Goal: Information Seeking & Learning: Learn about a topic

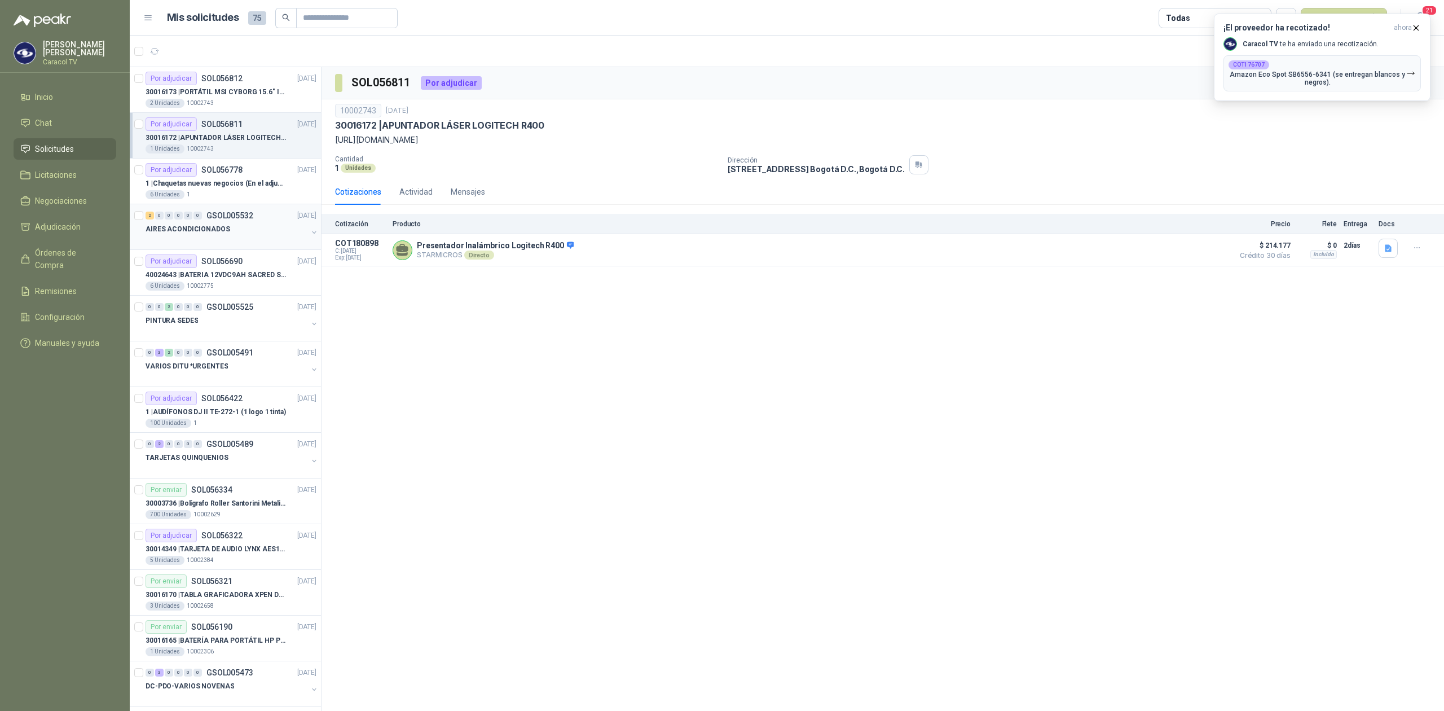
click at [231, 225] on div "AIRES ACONDICIONADOS" at bounding box center [227, 229] width 162 height 14
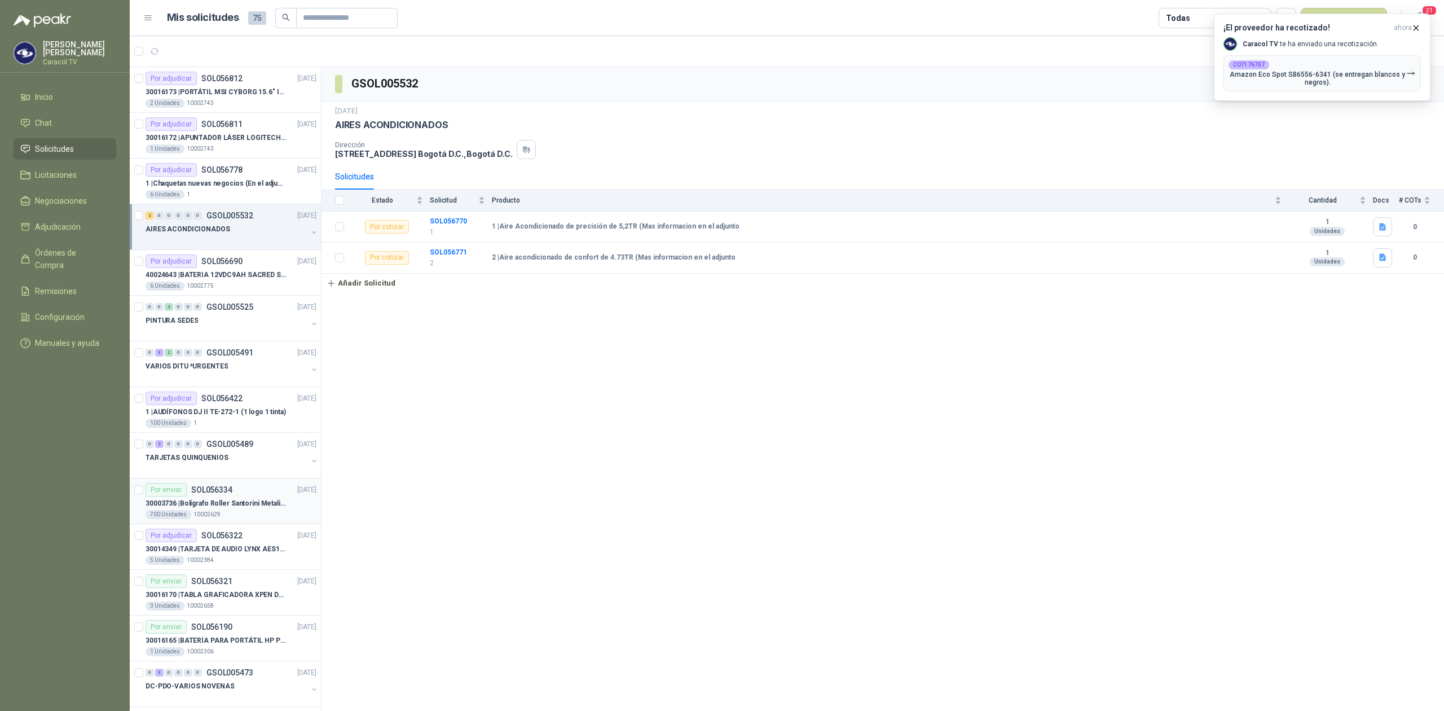
click at [222, 507] on p "30003736 | Bolígrafo Roller Santorini Metalizado COLOR MORADO 1logo" at bounding box center [216, 503] width 140 height 11
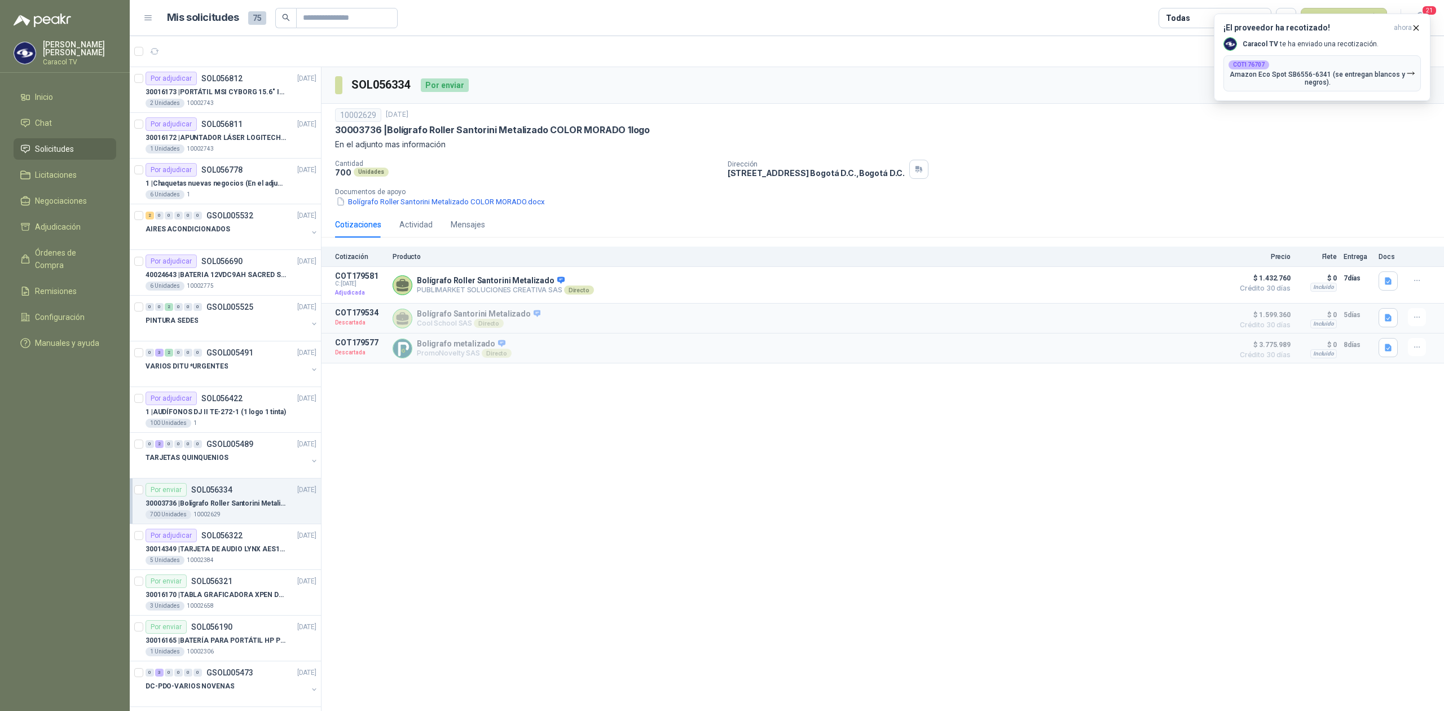
click at [1185, 9] on div "Todas" at bounding box center [1215, 18] width 113 height 20
click at [1191, 103] on div "39 Por enviar" at bounding box center [1196, 104] width 51 height 9
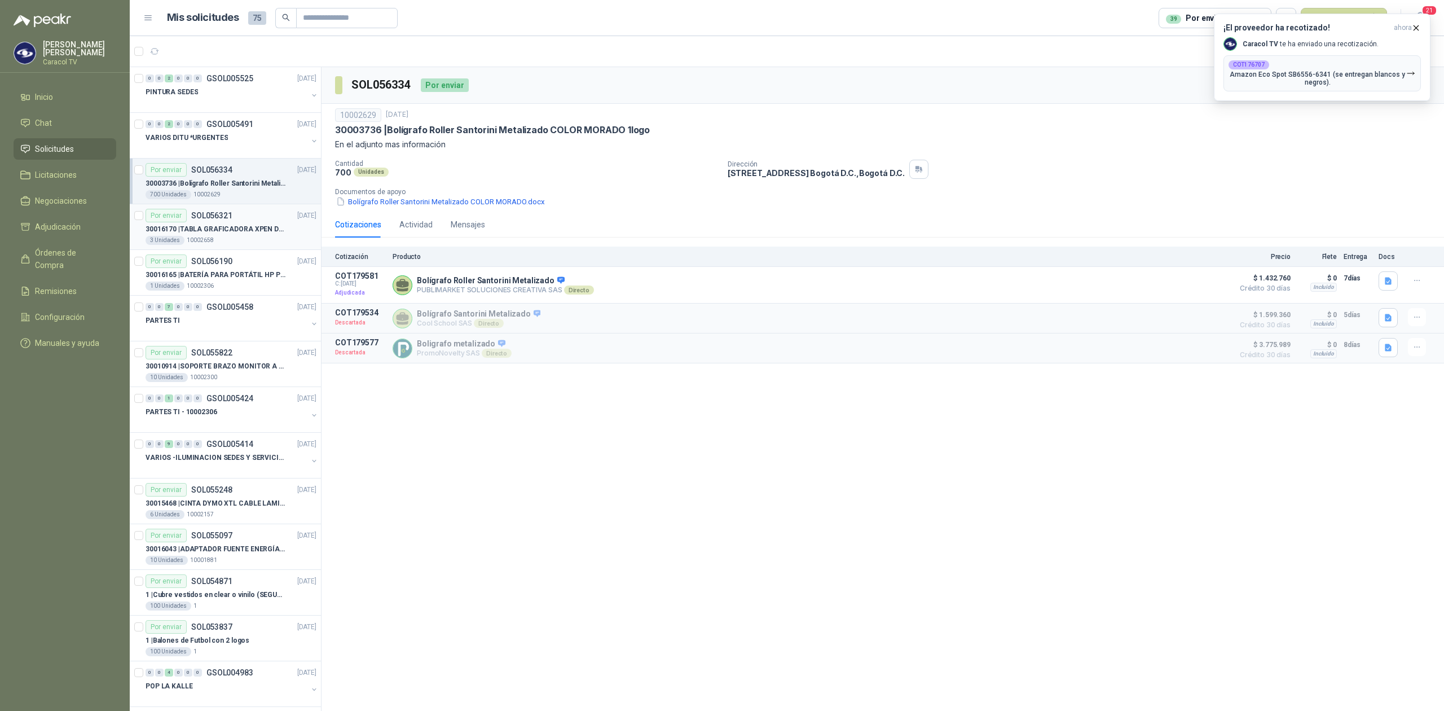
click at [225, 238] on div "3 Unidades 10002658" at bounding box center [231, 240] width 171 height 9
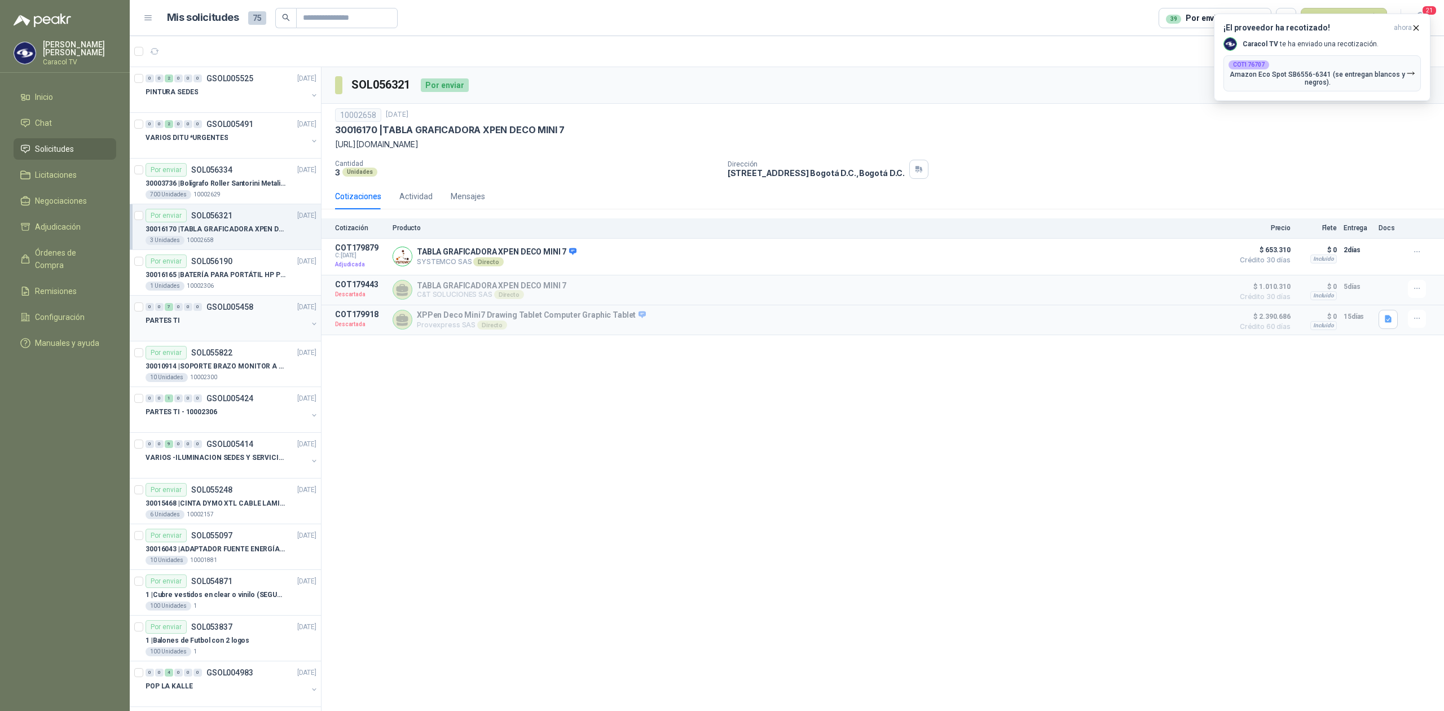
click at [231, 327] on div "PARTES TI" at bounding box center [227, 321] width 162 height 14
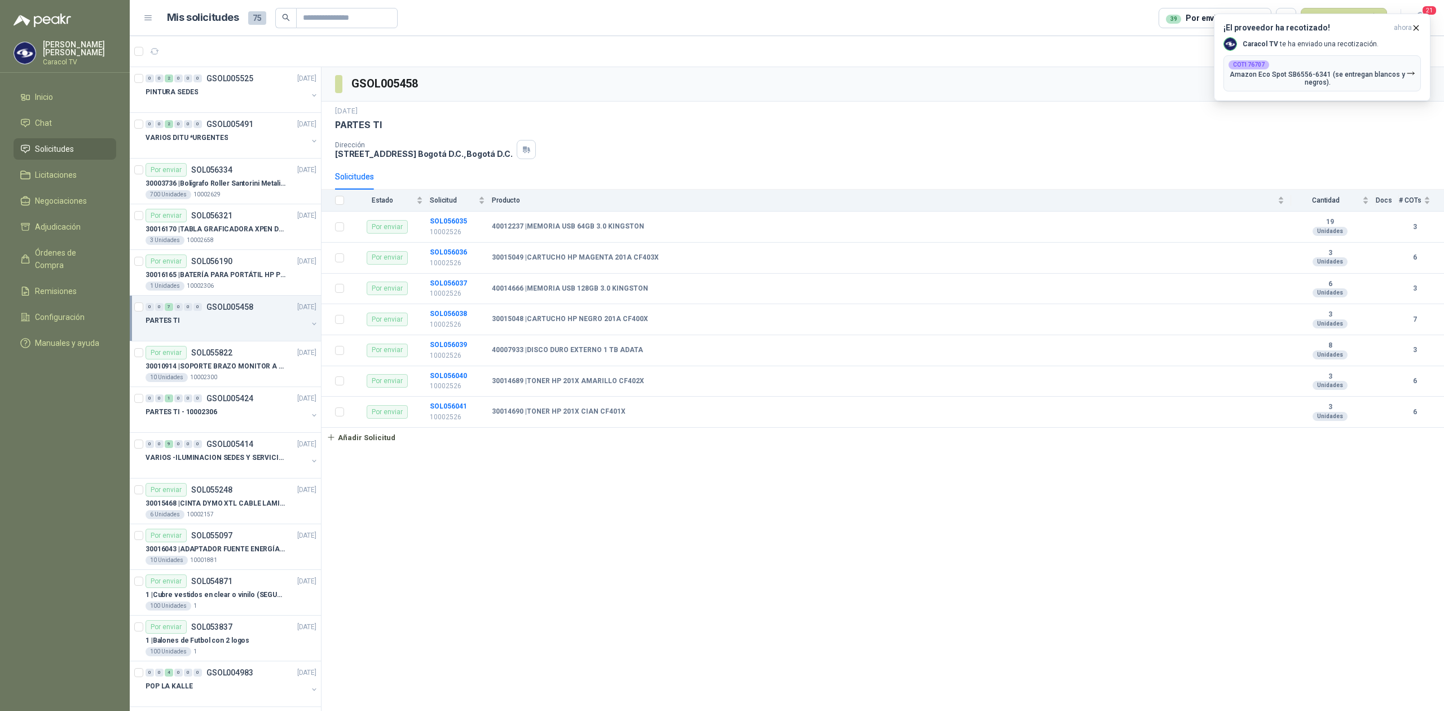
click at [288, 335] on div at bounding box center [227, 331] width 162 height 9
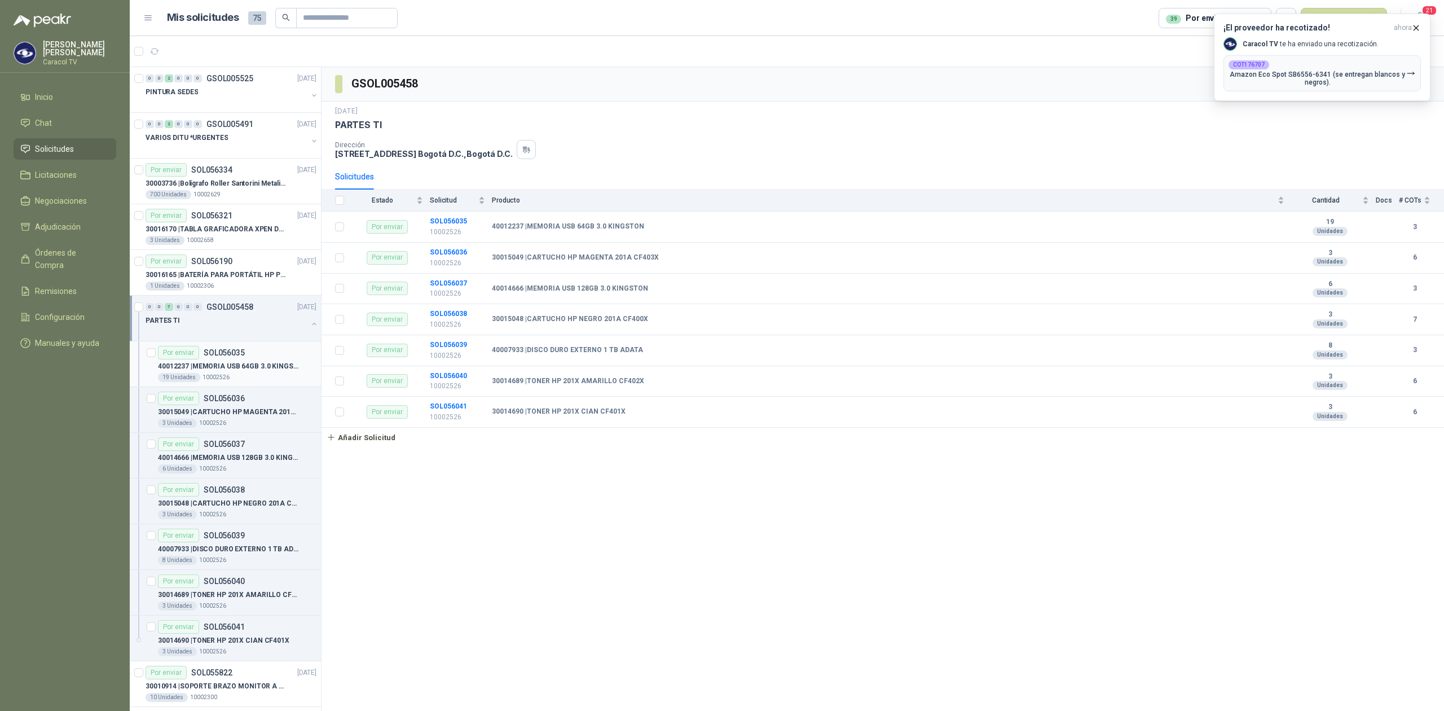
click at [264, 362] on p "40012237 | MEMORIA USB 64GB 3.0 KINGSTON" at bounding box center [228, 366] width 140 height 11
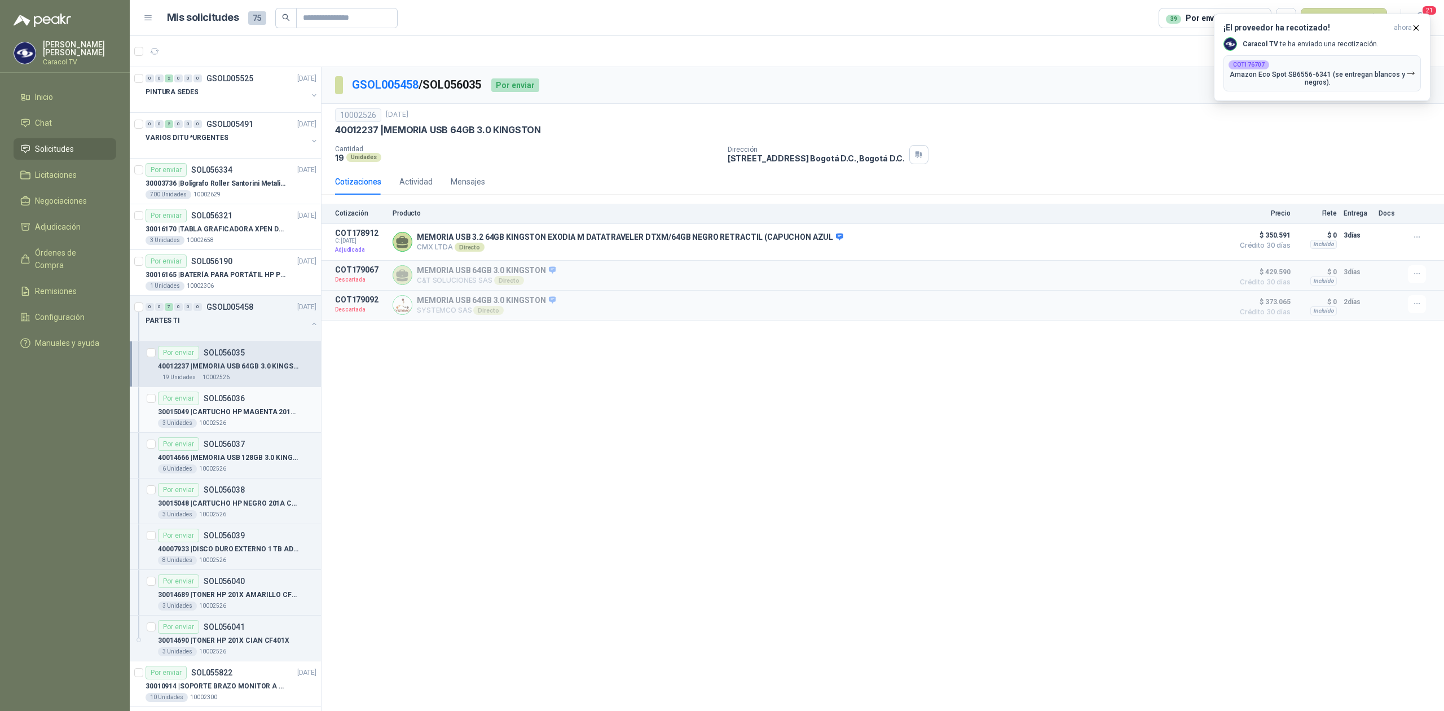
click at [215, 414] on p "30015049 | CARTUCHO HP MAGENTA 201A CF403X" at bounding box center [228, 412] width 140 height 11
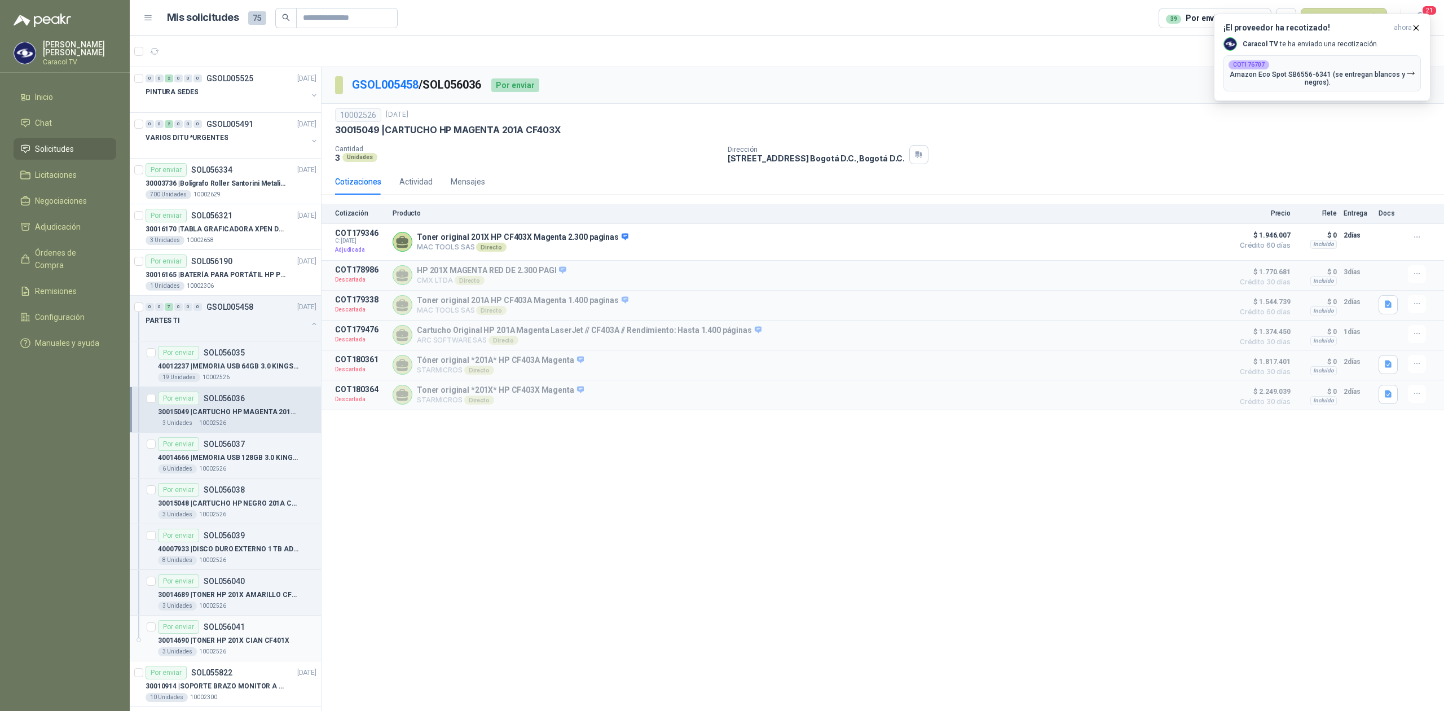
click at [247, 645] on p "30014690 | TONER HP 201X CIAN CF401X" at bounding box center [223, 640] width 131 height 11
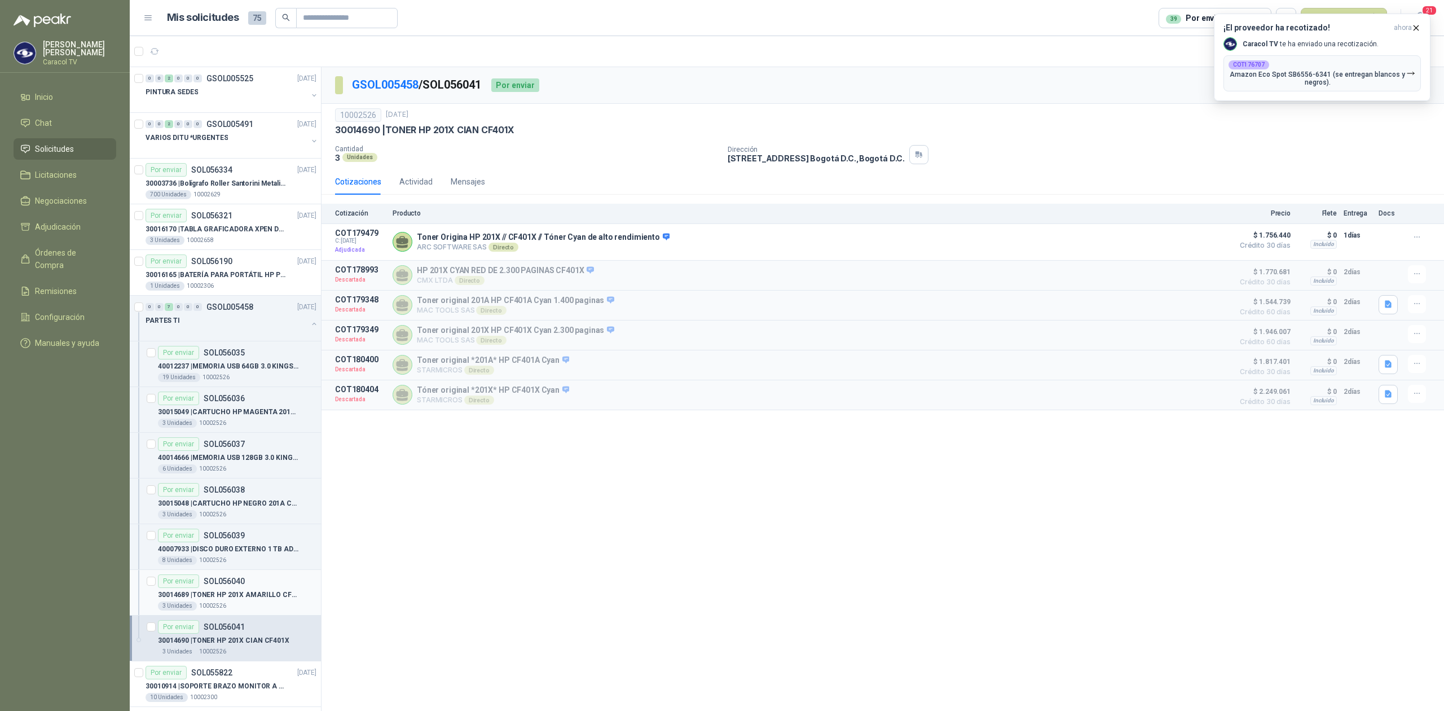
click at [251, 588] on div "Por enviar SOL056040" at bounding box center [237, 581] width 159 height 14
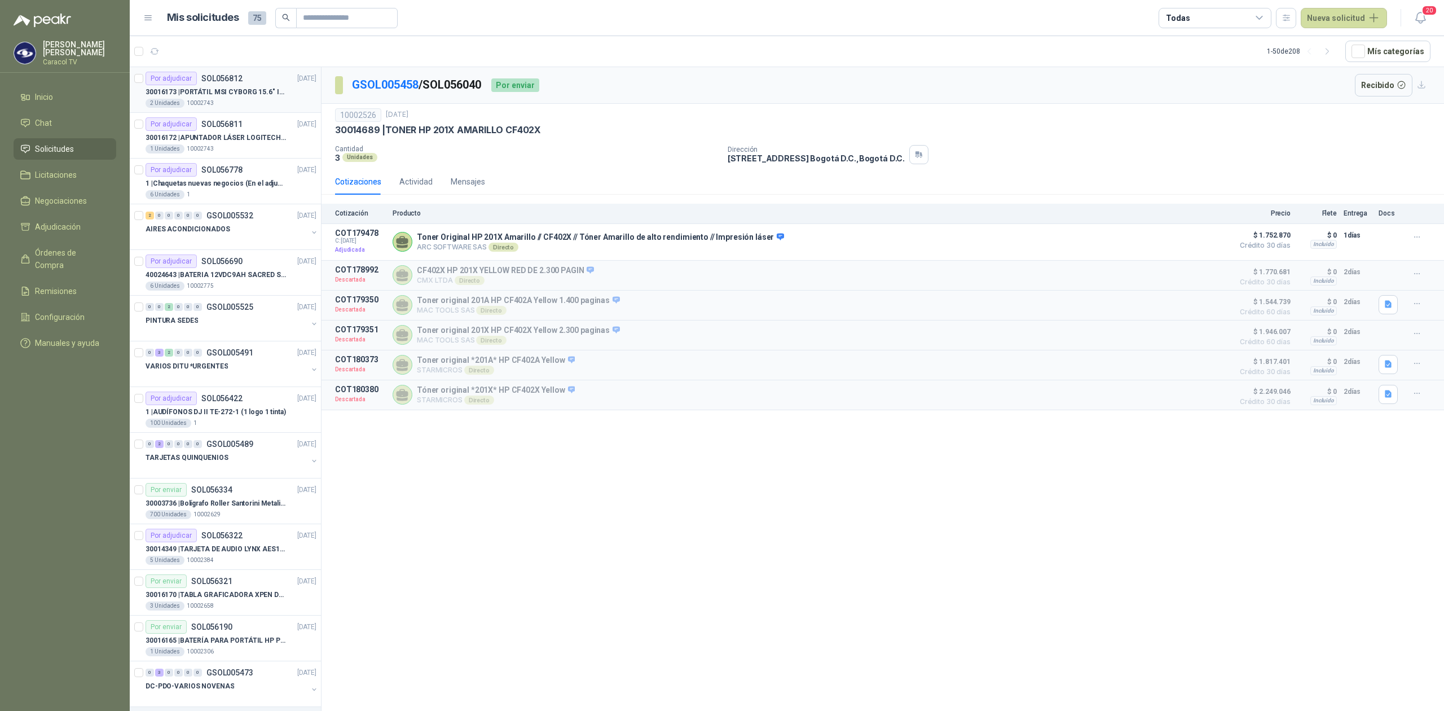
click at [246, 98] on div "30016173 | PORTÁTIL MSI CYBORG 15.6" INTEL I7 RAM 32GB - 1 TB / Nvidia GeForce …" at bounding box center [231, 92] width 171 height 14
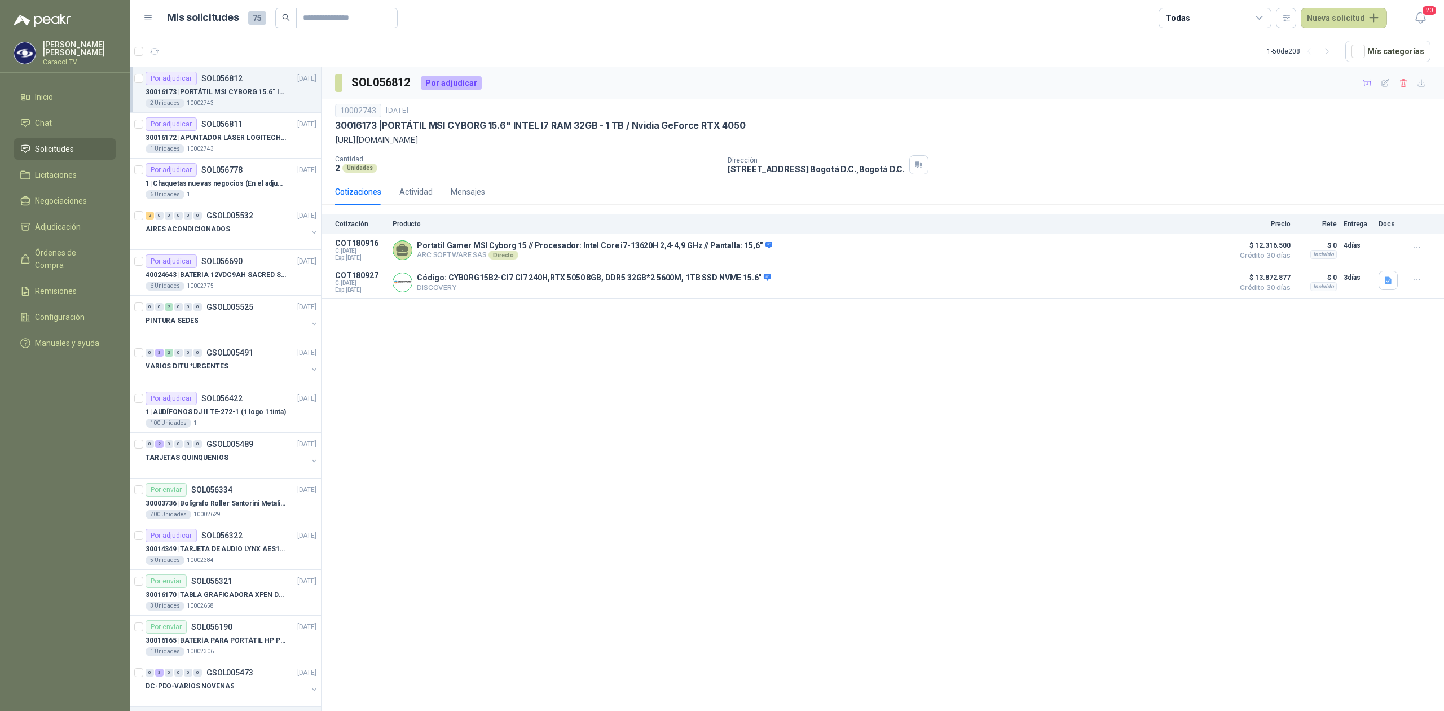
drag, startPoint x: 1211, startPoint y: 143, endPoint x: 333, endPoint y: 140, distance: 877.8
click at [333, 140] on div "10002743 [DATE] 30016173 | PORTÁTIL MSI CYBORG 15.6" INTEL I7 RAM 32GB - 1 TB /…" at bounding box center [883, 139] width 1123 height 80
copy p "[URL][DOMAIN_NAME]"
click at [704, 474] on div "SOL056812 Por adjudicar 10002743 [DATE] 30016173 | PORTÁTIL MSI CYBORG 15.6" IN…" at bounding box center [883, 391] width 1123 height 648
drag, startPoint x: 384, startPoint y: 131, endPoint x: 782, endPoint y: 120, distance: 397.9
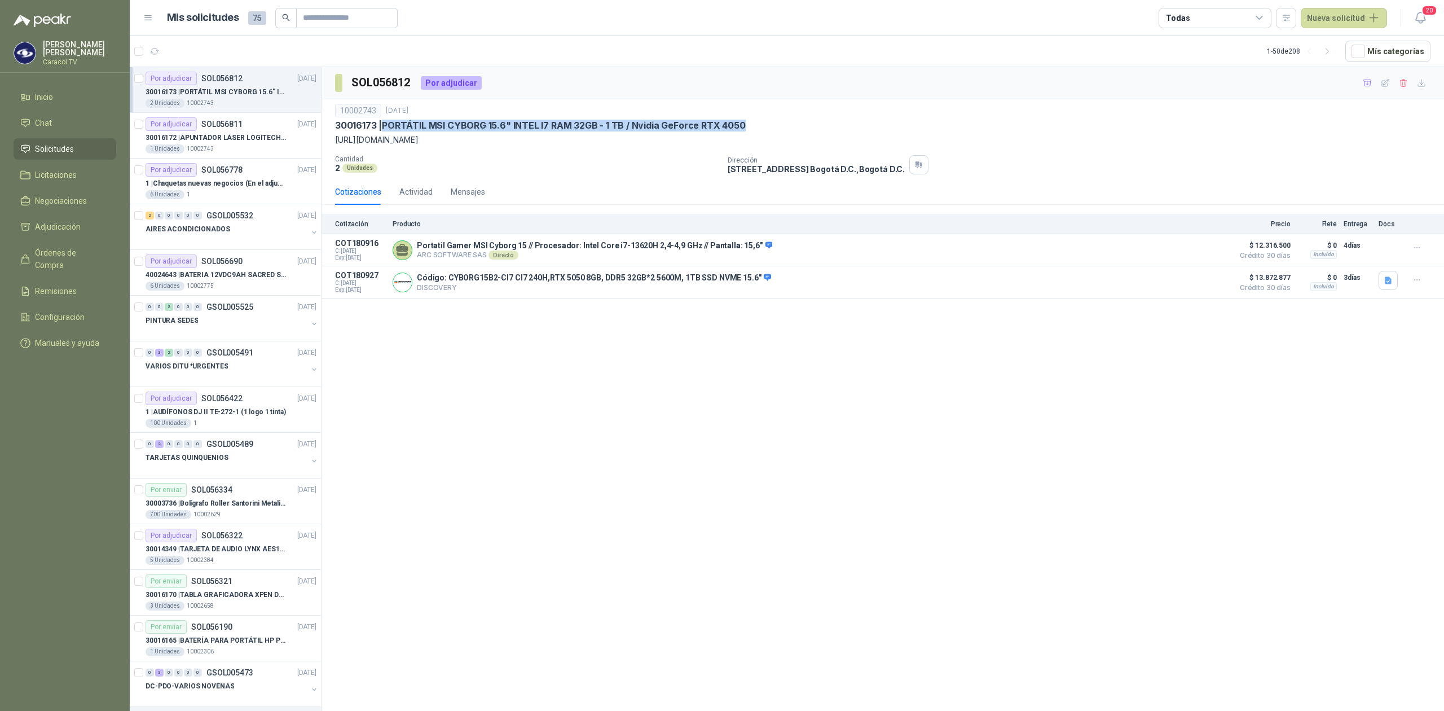
click at [782, 120] on div "10002743 [DATE] 30016173 | PORTÁTIL MSI CYBORG 15.6" INTEL I7 RAM 32GB - 1 TB /…" at bounding box center [883, 125] width 1096 height 42
copy p "PORTÁTIL MSI CYBORG 15.6" INTEL I7 RAM 32GB - 1 TB / Nvidia GeForce RTX 4050"
